Goal: Find specific page/section

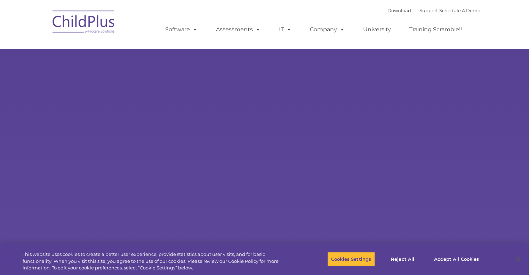
select select "MEDIUM"
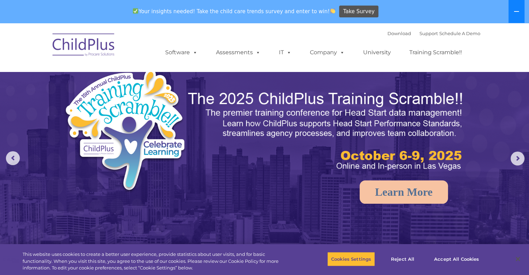
click at [518, 10] on icon at bounding box center [517, 12] width 6 height 6
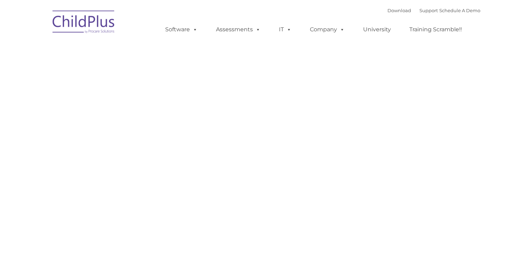
type input ""
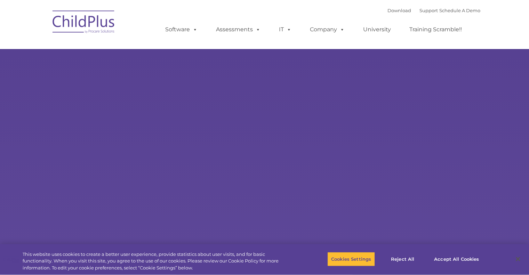
select select "MEDIUM"
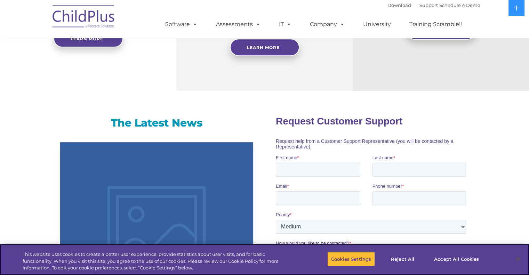
scroll to position [382, 0]
